Goal: Task Accomplishment & Management: Use online tool/utility

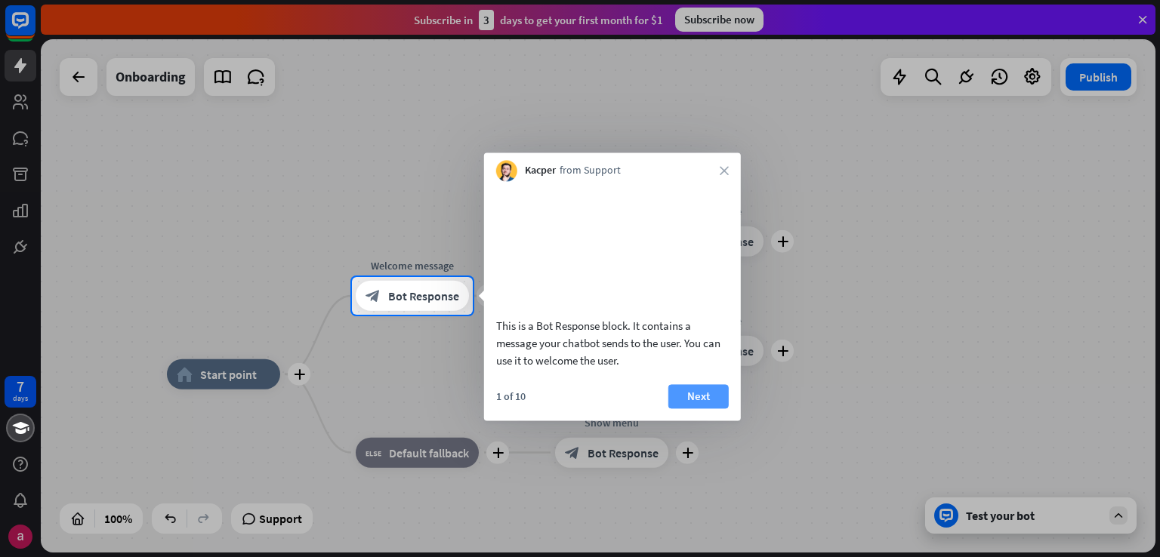
click at [696, 406] on button "Next" at bounding box center [698, 396] width 60 height 24
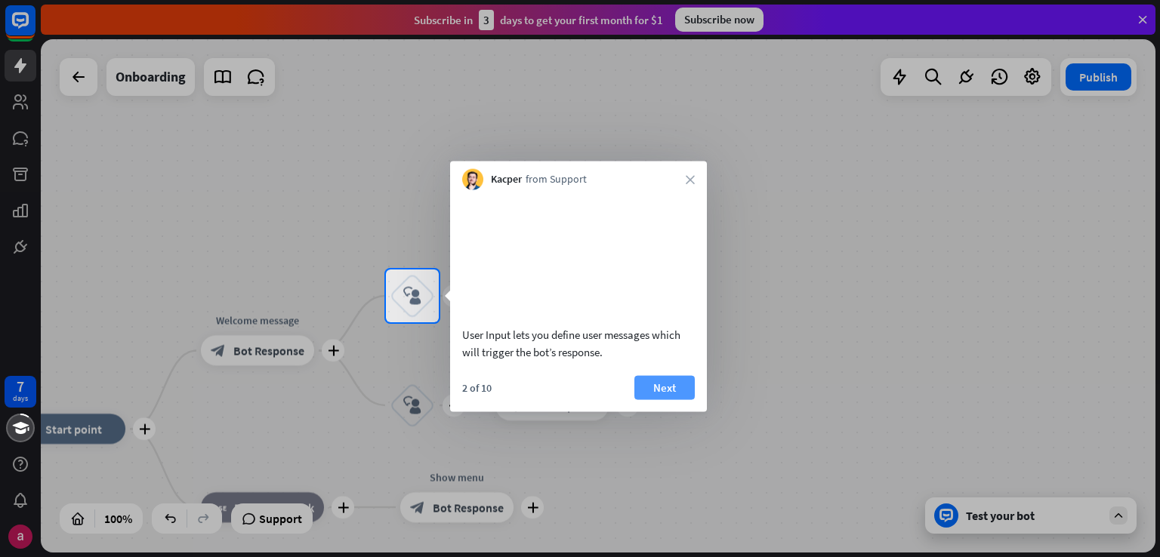
click at [676, 400] on button "Next" at bounding box center [664, 387] width 60 height 24
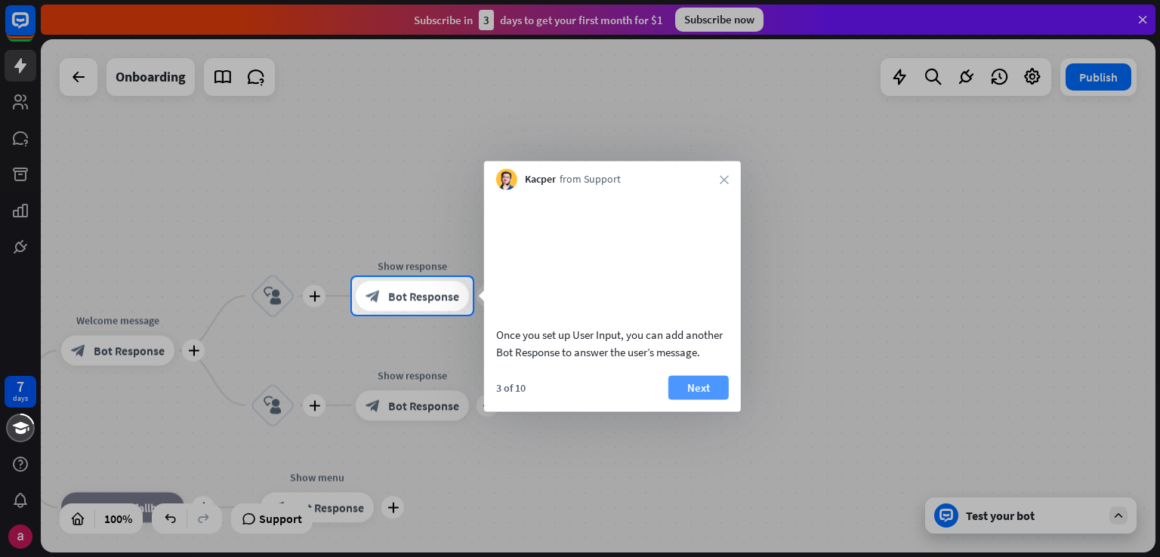
click at [695, 400] on button "Next" at bounding box center [698, 387] width 60 height 24
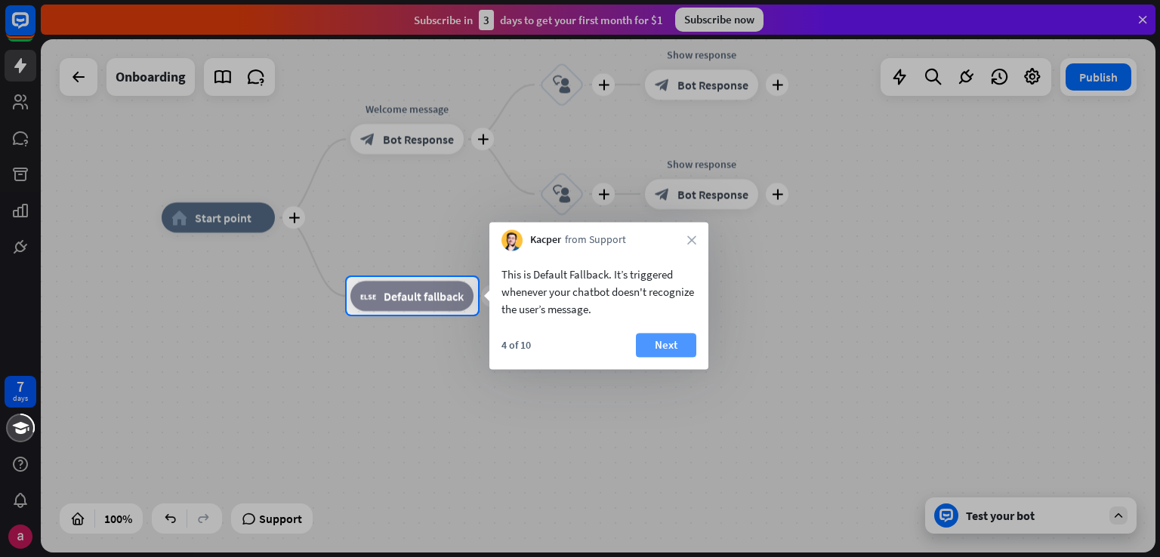
click at [664, 337] on button "Next" at bounding box center [666, 345] width 60 height 24
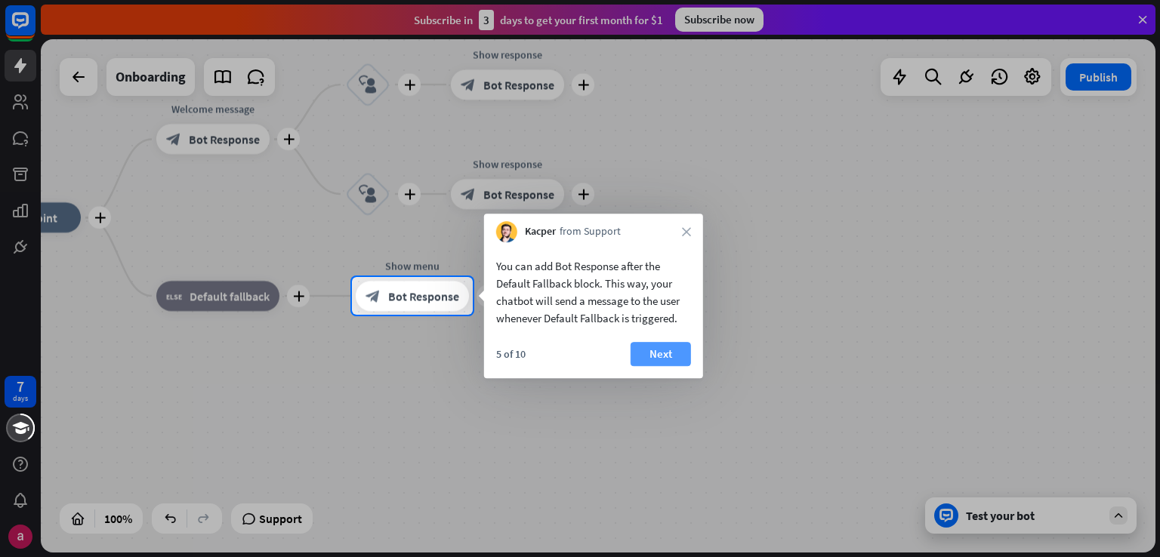
click at [653, 356] on button "Next" at bounding box center [661, 354] width 60 height 24
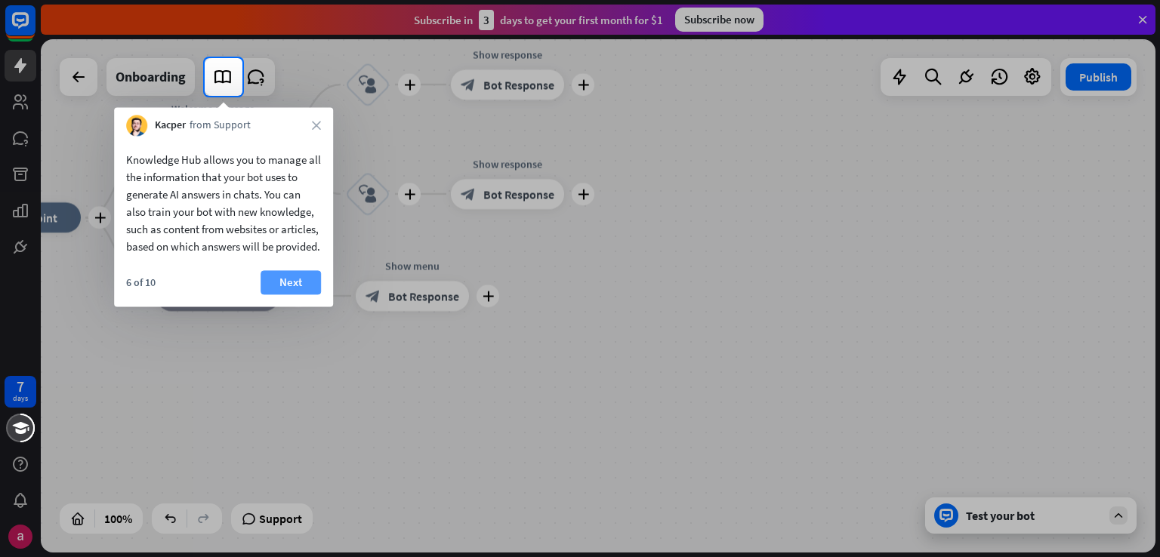
click at [282, 291] on button "Next" at bounding box center [291, 282] width 60 height 24
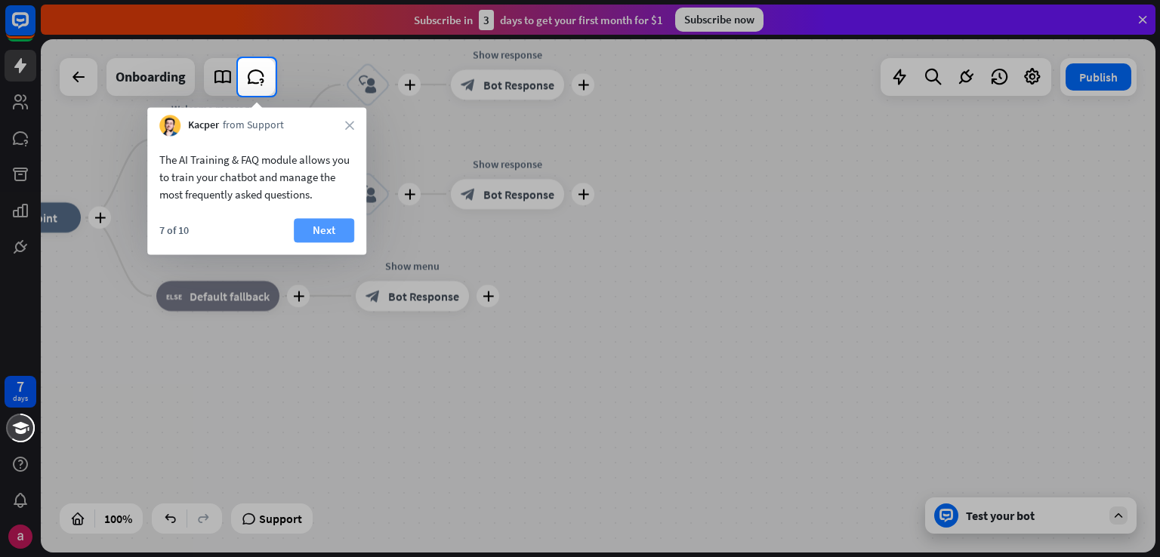
click at [313, 218] on button "Next" at bounding box center [324, 230] width 60 height 24
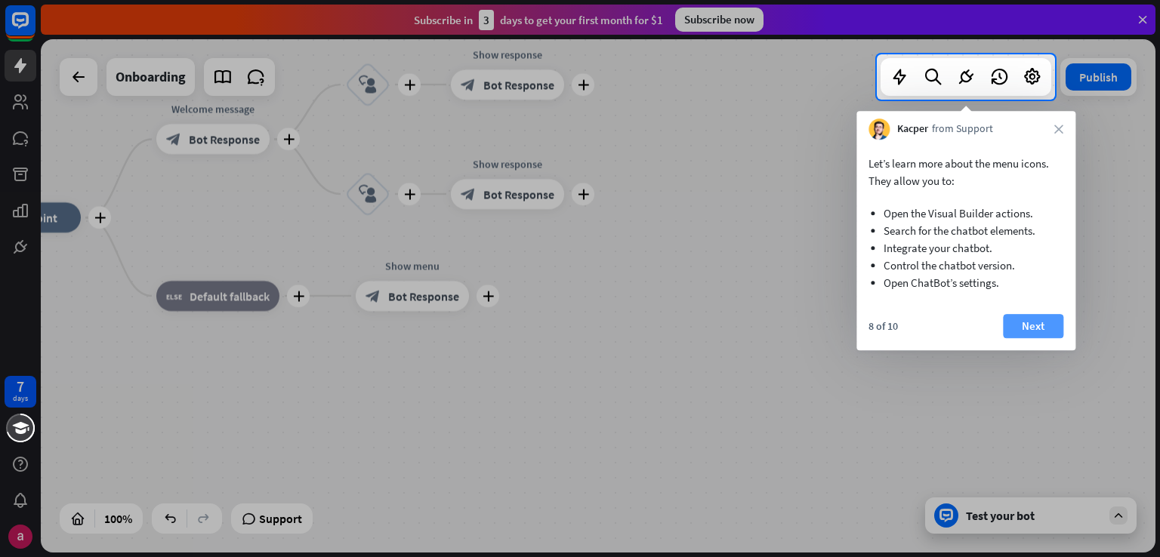
click at [1047, 322] on button "Next" at bounding box center [1033, 326] width 60 height 24
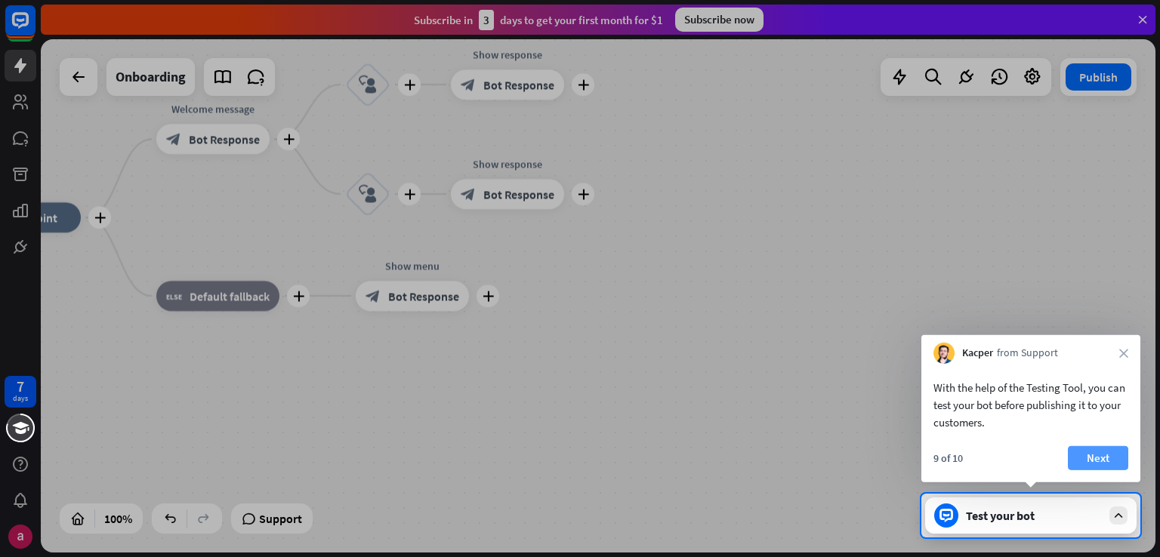
click at [1084, 458] on button "Next" at bounding box center [1098, 458] width 60 height 24
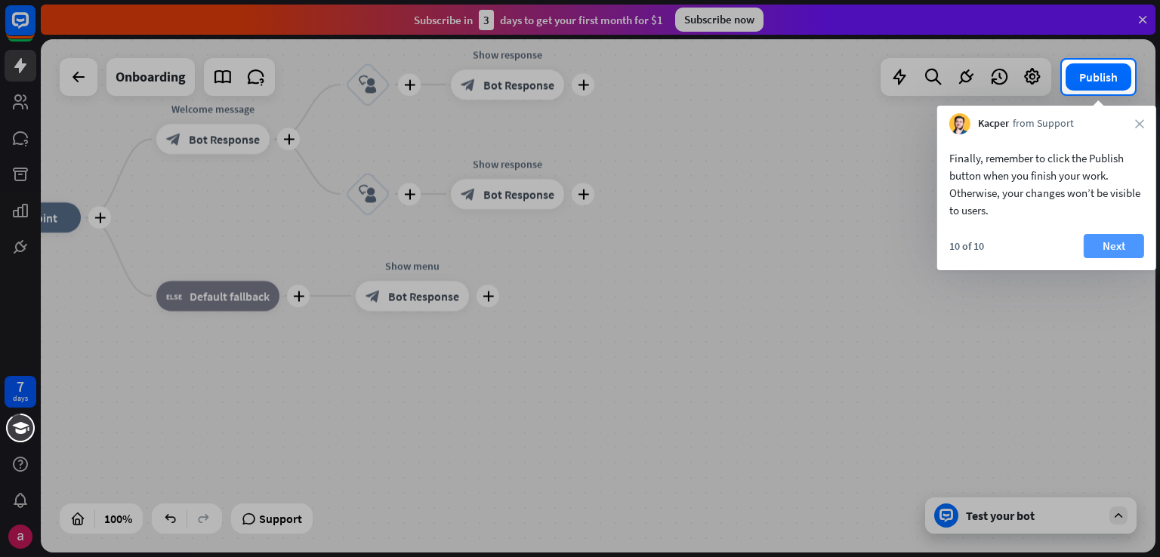
click at [1106, 239] on button "Next" at bounding box center [1114, 246] width 60 height 24
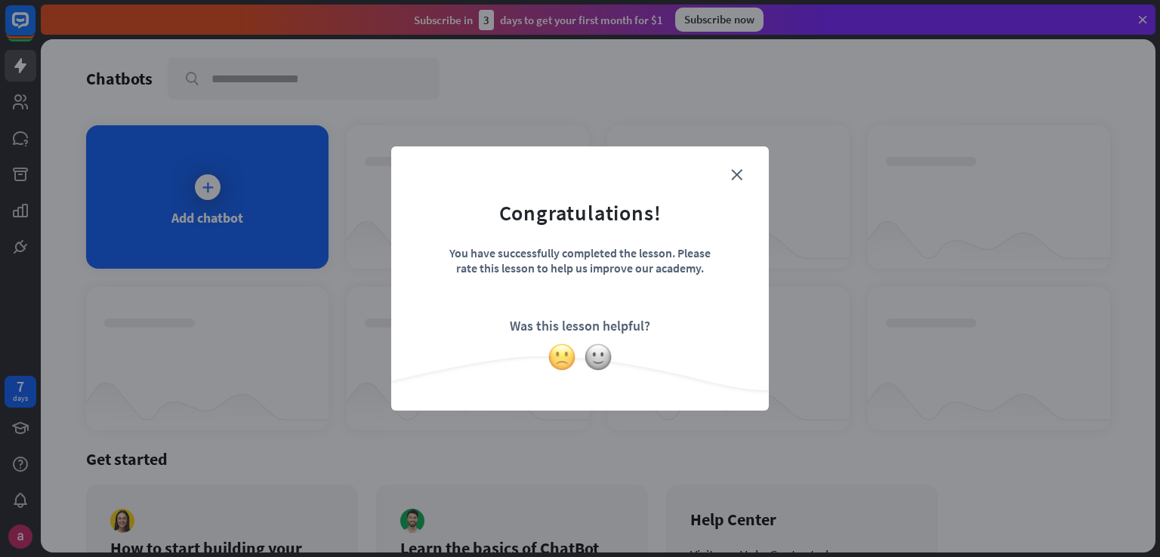
click at [565, 364] on img at bounding box center [562, 357] width 29 height 29
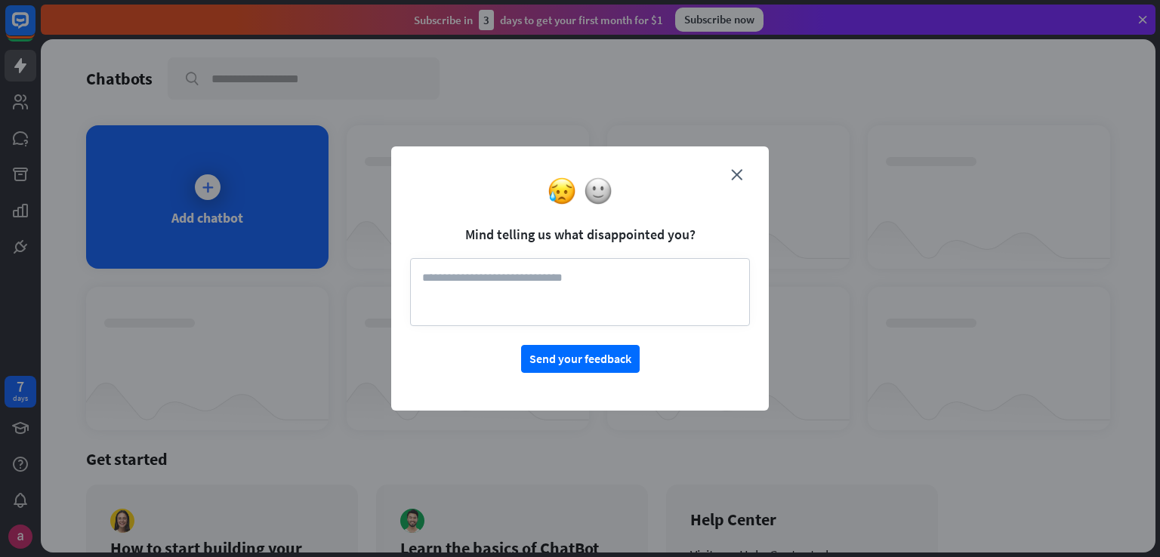
click at [575, 291] on textarea at bounding box center [580, 292] width 340 height 68
click at [559, 353] on button "Send your feedback" at bounding box center [580, 359] width 119 height 28
click at [558, 282] on textarea "**" at bounding box center [580, 292] width 340 height 68
type textarea "*"
type textarea "**********"
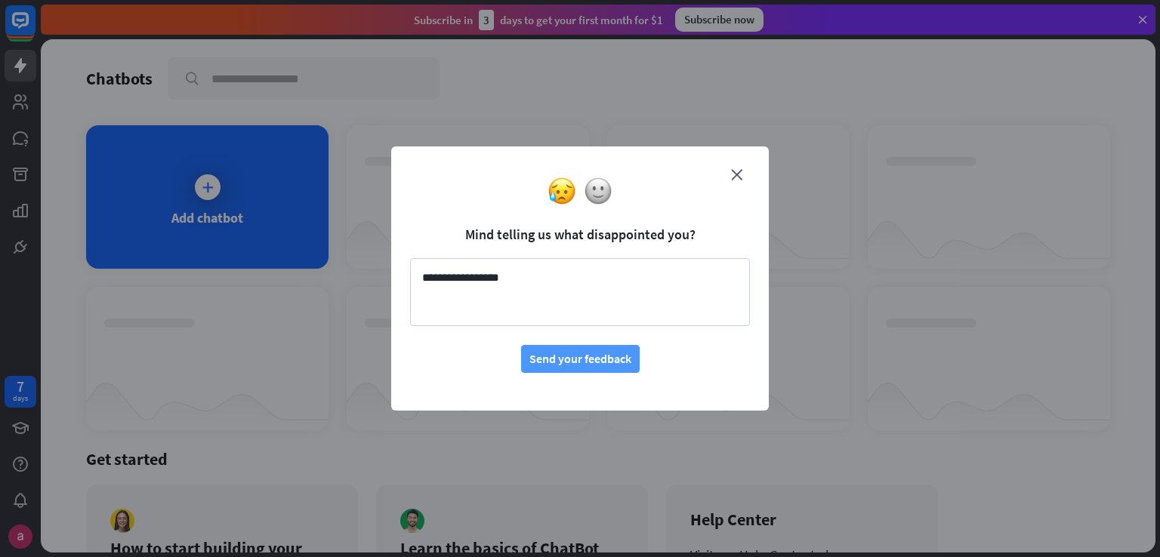
click at [563, 355] on button "Send your feedback" at bounding box center [580, 359] width 119 height 28
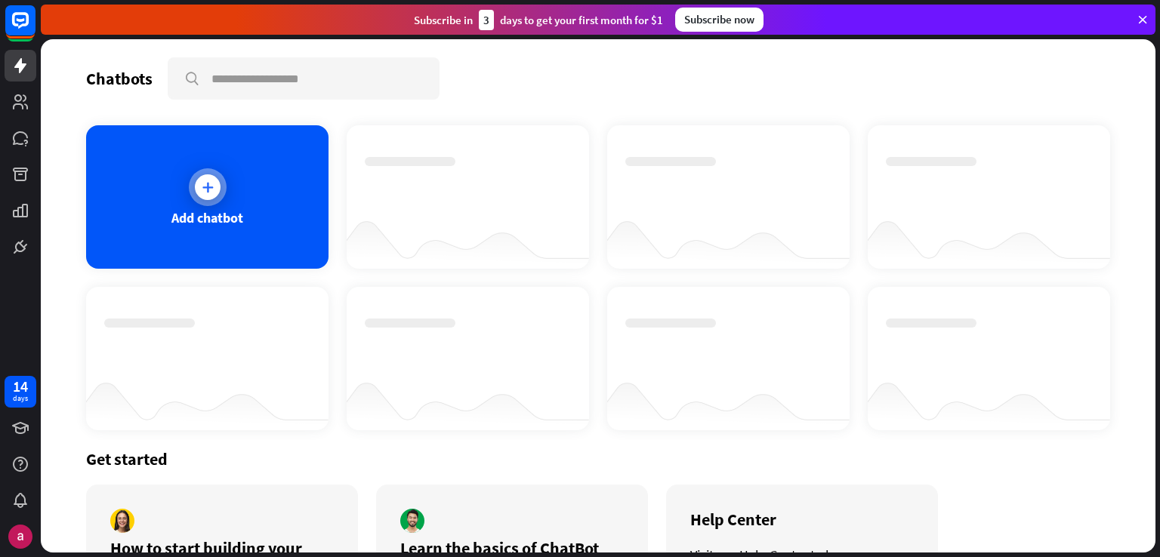
click at [212, 190] on icon at bounding box center [207, 187] width 15 height 15
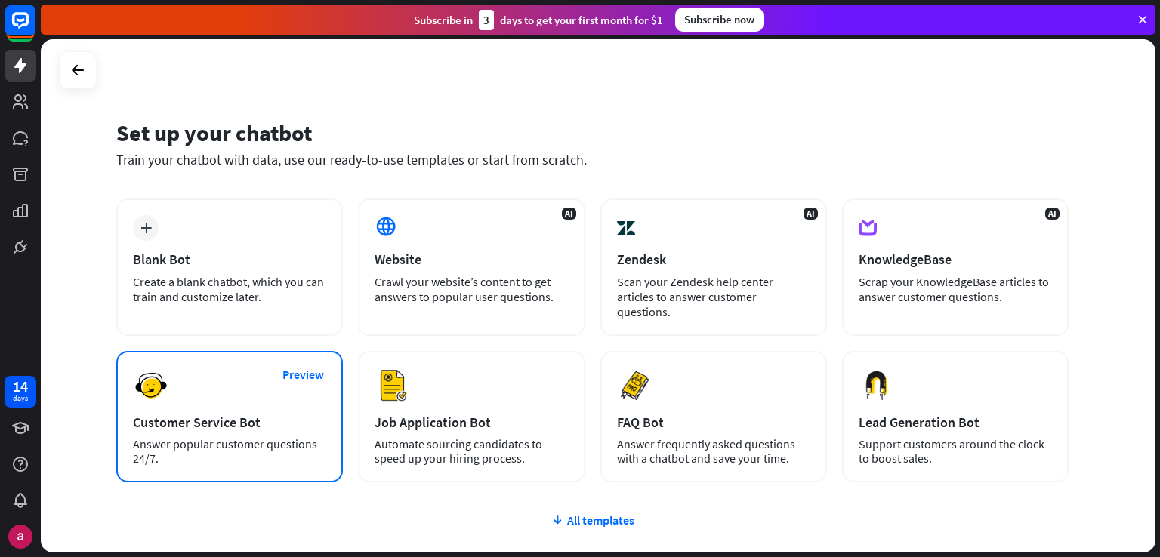
click at [186, 437] on div "Answer popular customer questions 24/7." at bounding box center [229, 451] width 193 height 29
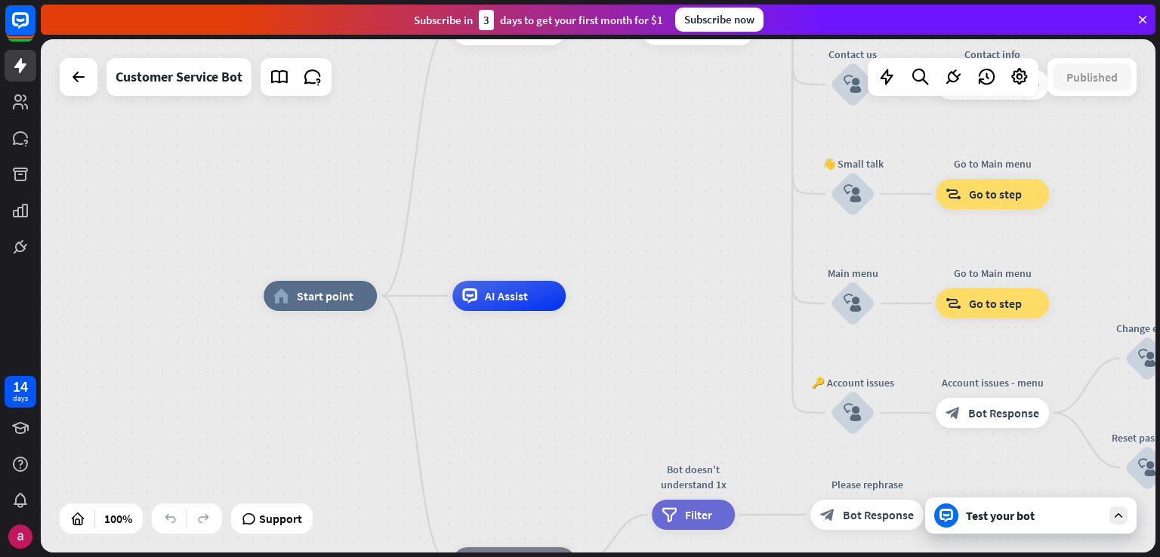
click at [1140, 20] on icon at bounding box center [1143, 20] width 14 height 14
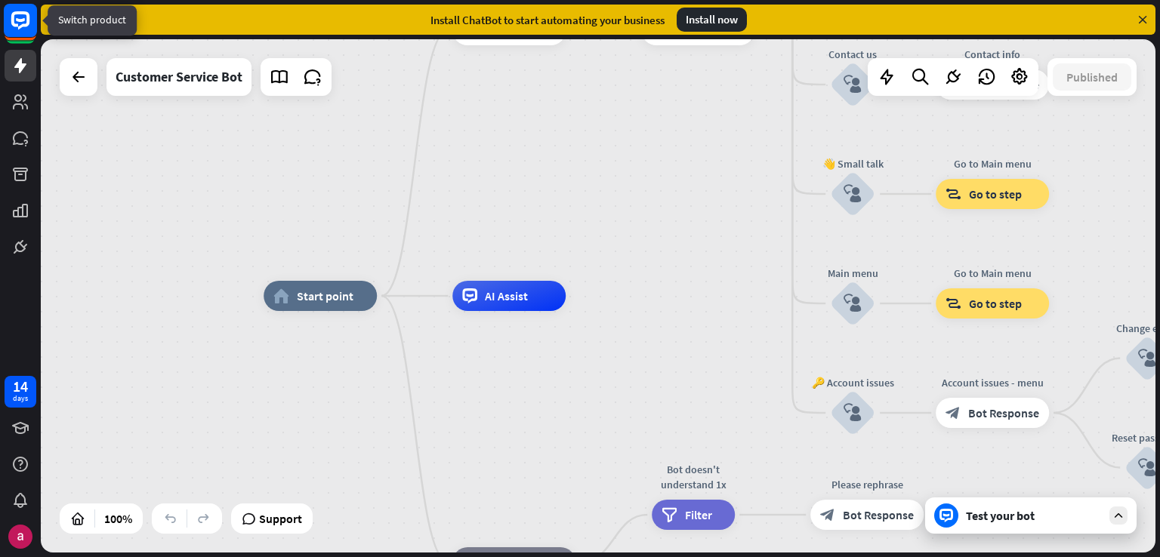
click at [27, 29] on rect at bounding box center [20, 20] width 33 height 33
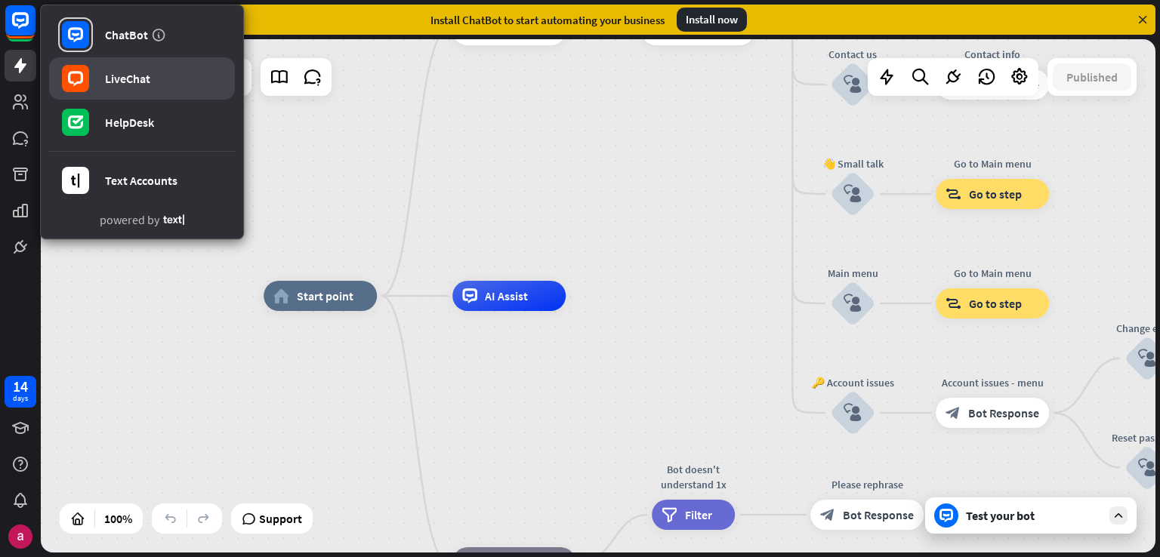
click at [143, 87] on link "LiveChat" at bounding box center [142, 78] width 186 height 42
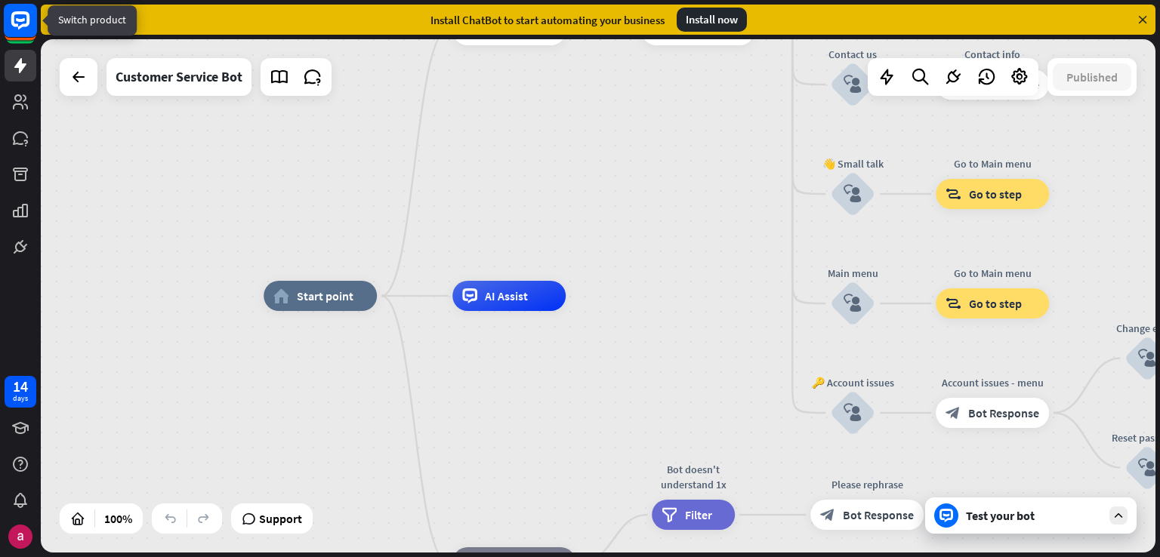
click at [3, 26] on icon at bounding box center [20, 20] width 35 height 35
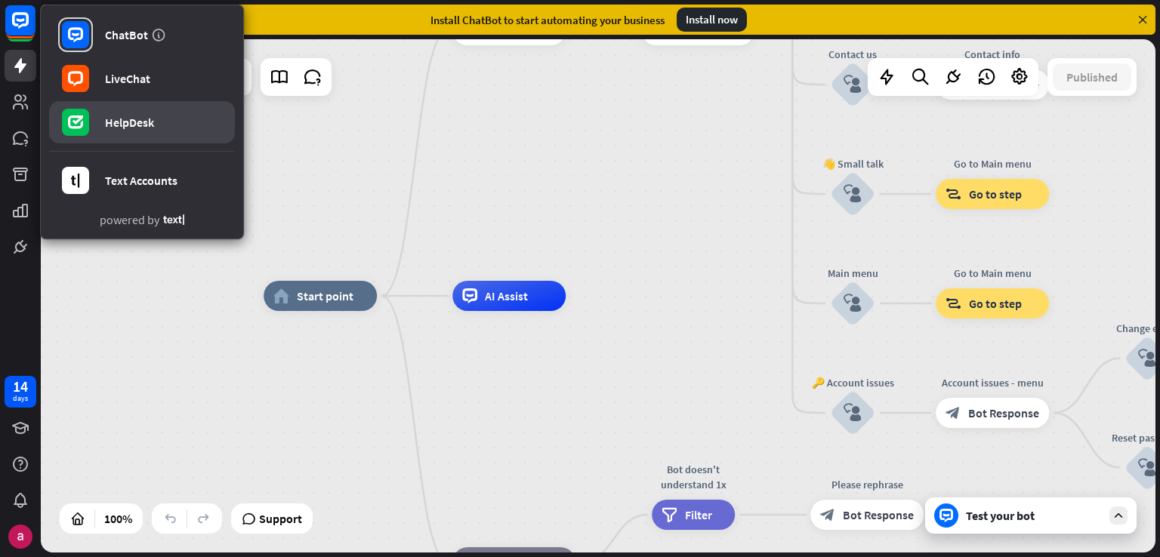
click at [137, 125] on div "HelpDesk" at bounding box center [129, 122] width 49 height 15
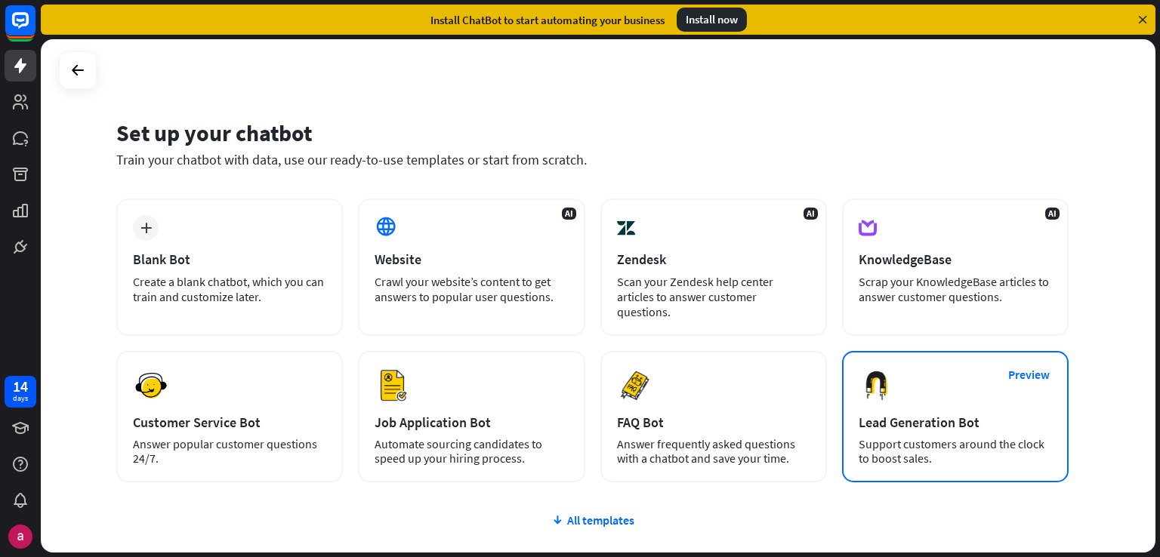
click at [872, 376] on img at bounding box center [877, 386] width 36 height 36
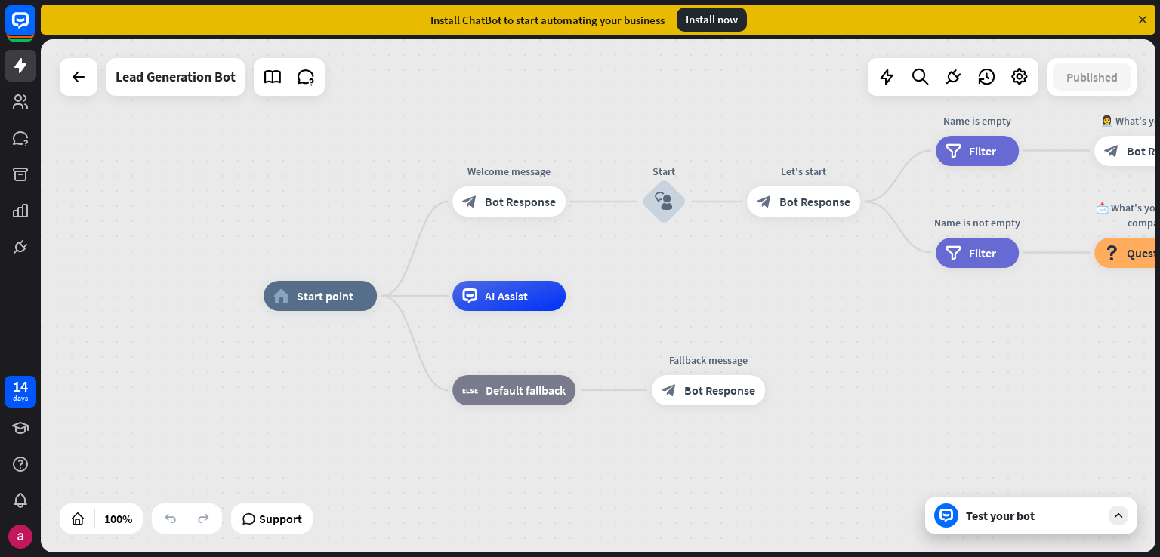
click at [988, 529] on div "Test your bot" at bounding box center [1030, 516] width 211 height 36
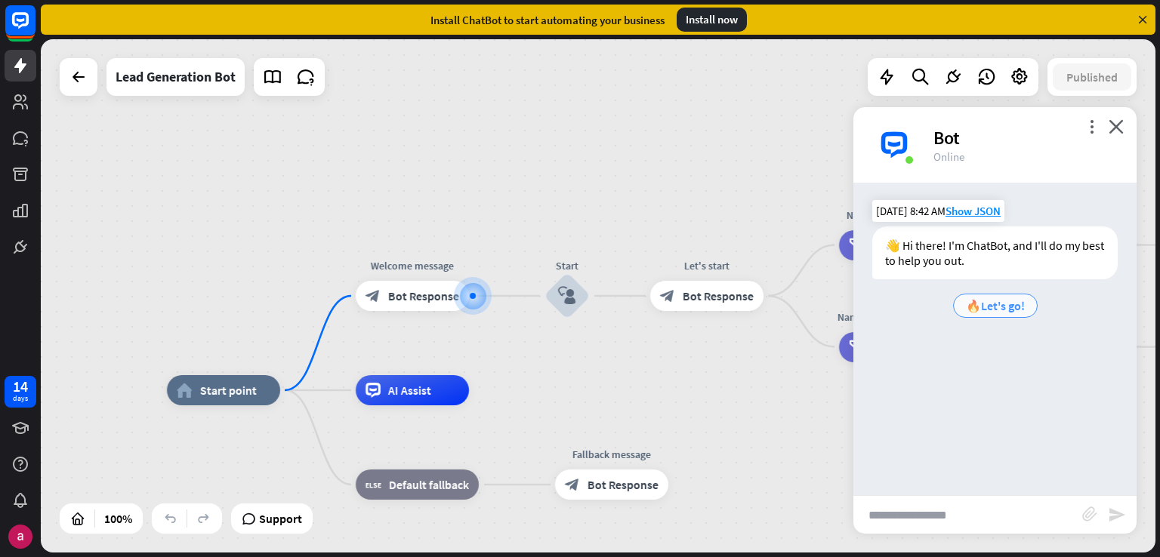
click at [989, 303] on span "🔥Let's go!" at bounding box center [995, 305] width 59 height 15
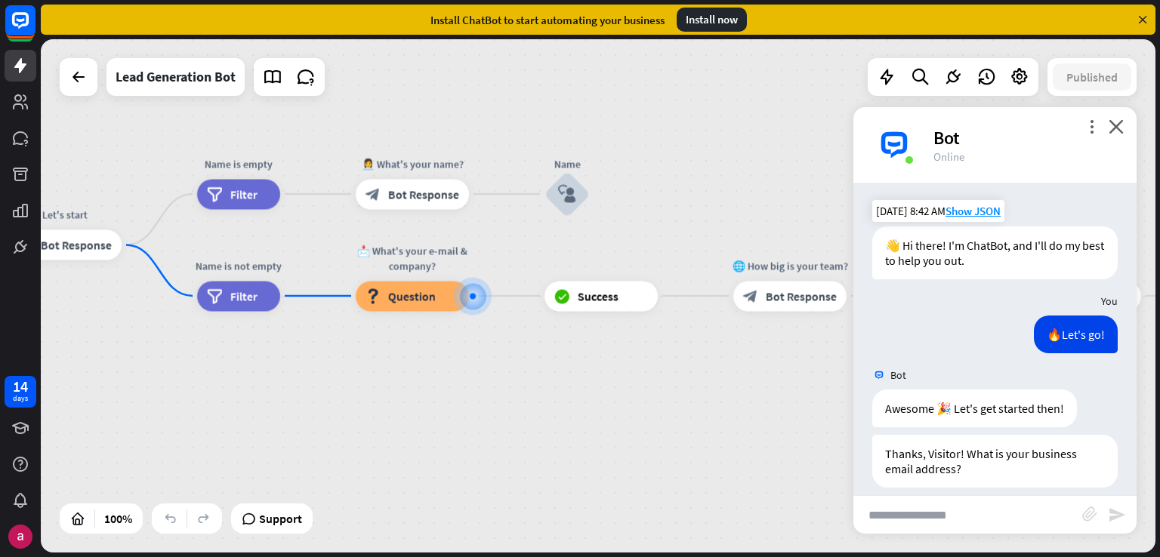
scroll to position [15, 0]
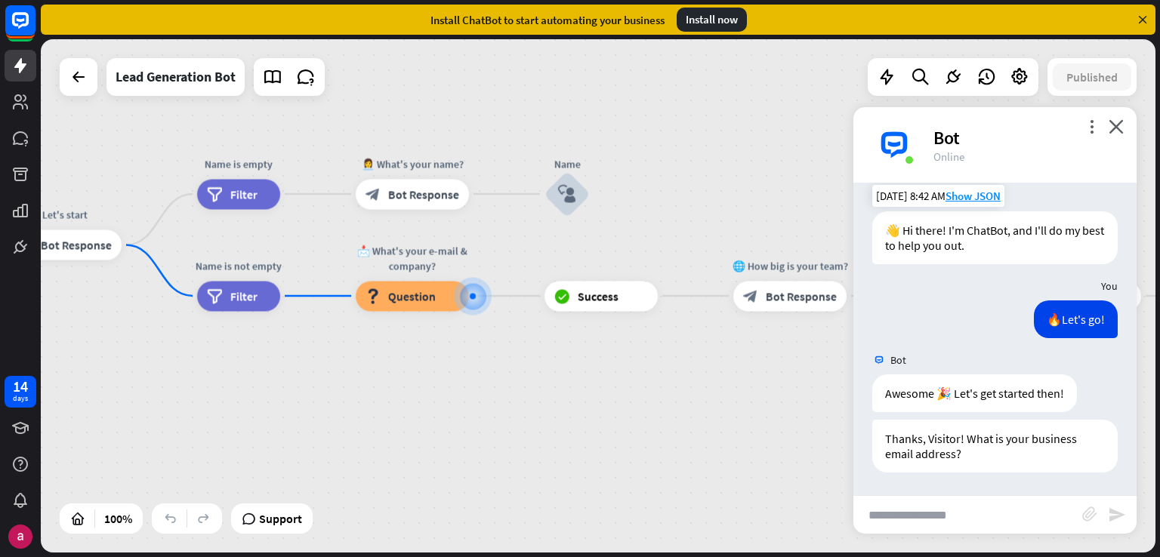
click at [968, 523] on input "text" at bounding box center [967, 515] width 229 height 38
click at [1076, 324] on div "🔥Let's go!" at bounding box center [1076, 320] width 84 height 38
click at [933, 502] on input "text" at bounding box center [967, 515] width 229 height 38
click at [927, 516] on input "text" at bounding box center [967, 515] width 229 height 38
type input "*"
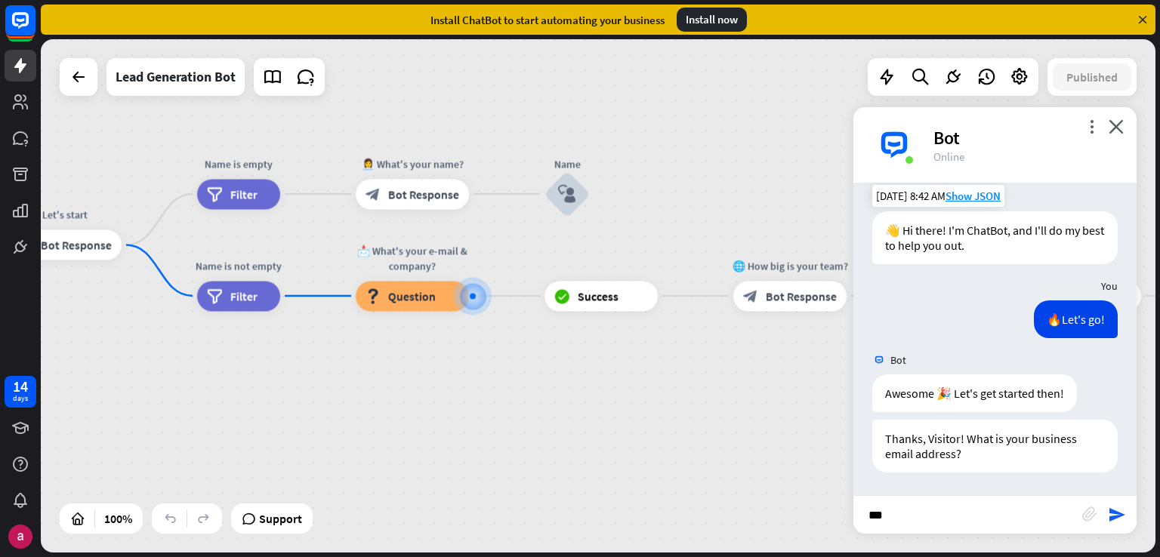
type input "****"
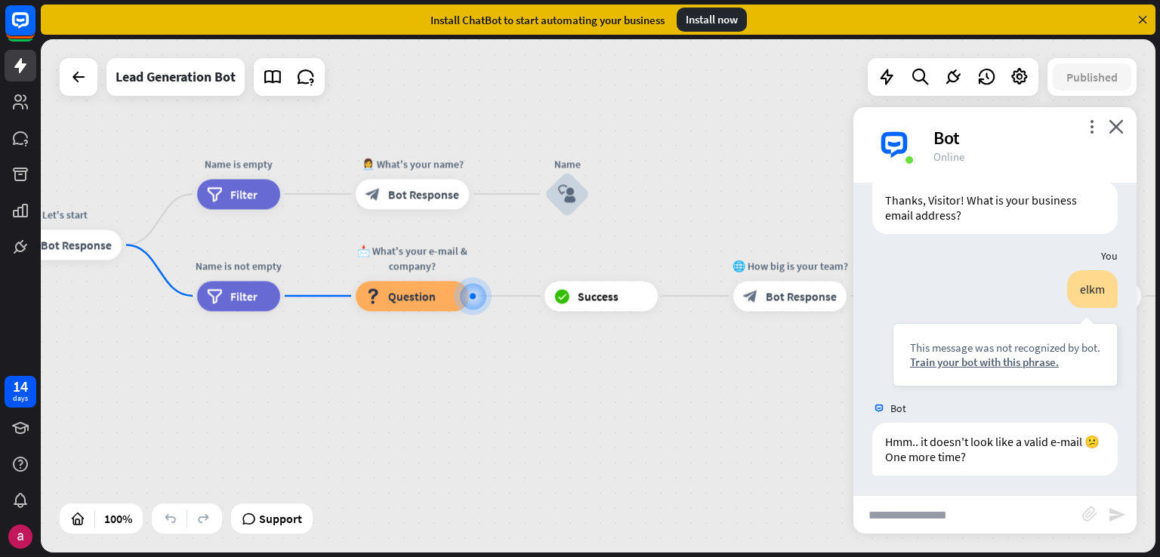
scroll to position [257, 0]
